Goal: Information Seeking & Learning: Learn about a topic

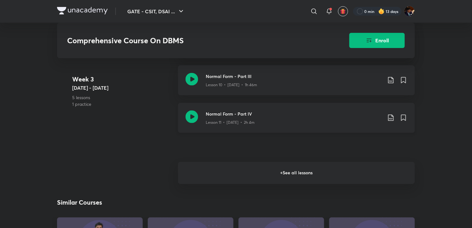
scroll to position [630, 0]
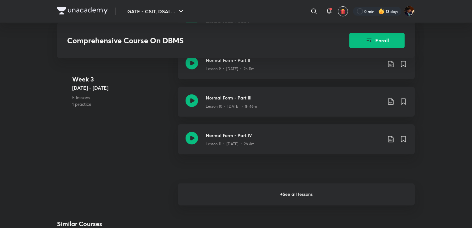
click at [241, 197] on h6 "+ See all lessons" at bounding box center [296, 194] width 237 height 22
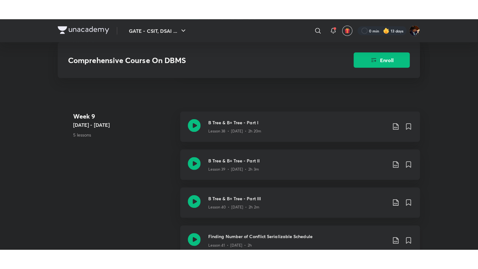
scroll to position [1891, 0]
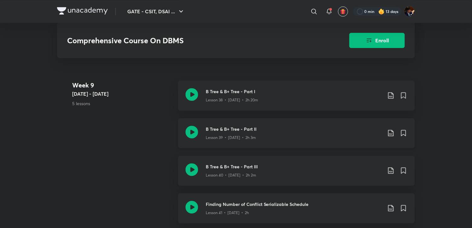
click at [188, 129] on icon at bounding box center [192, 131] width 13 height 13
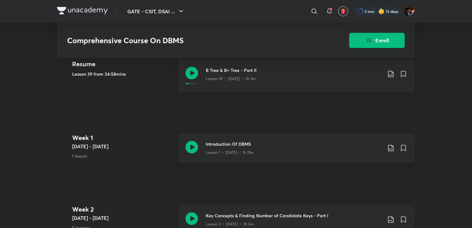
scroll to position [140, 0]
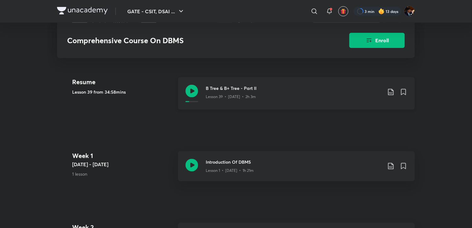
click at [390, 90] on icon at bounding box center [391, 92] width 8 height 8
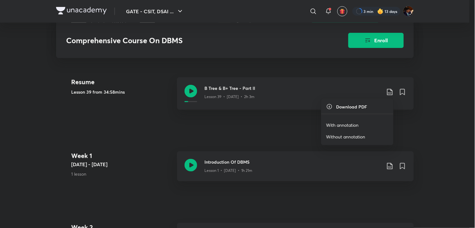
click at [338, 126] on p "With annotation" at bounding box center [343, 125] width 32 height 7
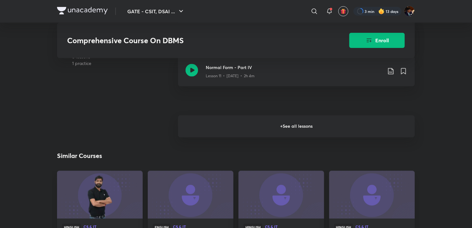
scroll to position [700, 0]
click at [280, 128] on h6 "+ See all lessons" at bounding box center [296, 127] width 237 height 22
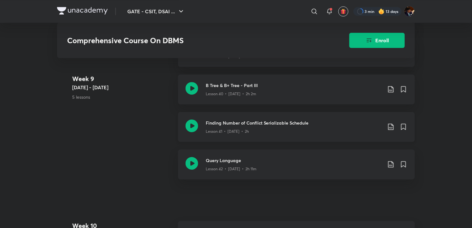
scroll to position [1996, 0]
